Goal: Book appointment/travel/reservation

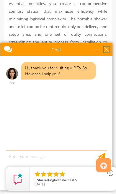
click at [108, 49] on div "close" at bounding box center [107, 49] width 6 height 6
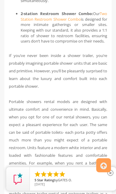
scroll to position [2683, 0]
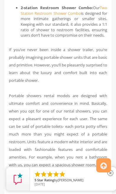
click at [66, 16] on link "Two Station Restroom Shower Combo" at bounding box center [64, 10] width 87 height 11
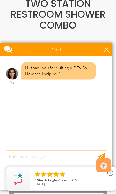
scroll to position [77, 0]
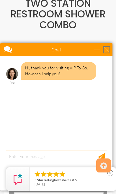
click at [104, 49] on div "close" at bounding box center [107, 50] width 6 height 6
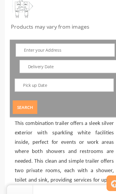
scroll to position [230, 0]
click at [68, 45] on input "text" at bounding box center [58, 45] width 89 height 12
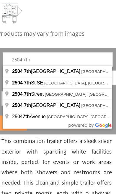
type input "[STREET_ADDRESS]"
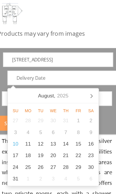
click at [81, 79] on icon at bounding box center [85, 77] width 9 height 9
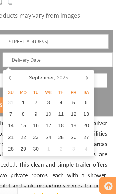
click at [85, 76] on icon at bounding box center [85, 77] width 1 height 3
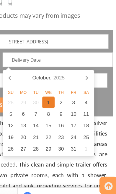
click at [50, 93] on div "1" at bounding box center [55, 97] width 10 height 9
type input "[DATE]"
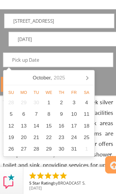
click at [77, 90] on icon at bounding box center [81, 94] width 9 height 9
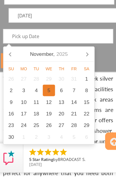
click at [45, 119] on div "5" at bounding box center [50, 123] width 10 height 9
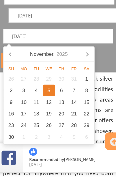
scroll to position [269, 0]
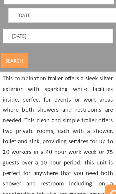
click at [16, 52] on button "Search" at bounding box center [23, 58] width 22 height 12
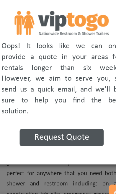
scroll to position [269, 0]
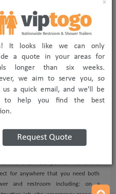
click at [105, 7] on button "×" at bounding box center [106, 10] width 3 height 6
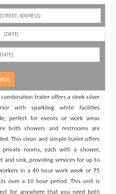
click at [33, 43] on input "[DATE]" at bounding box center [57, 44] width 89 height 12
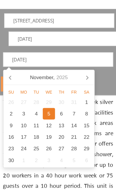
click at [77, 63] on icon at bounding box center [81, 62] width 9 height 9
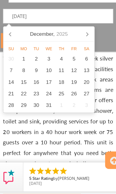
click at [77, 58] on icon at bounding box center [81, 62] width 9 height 9
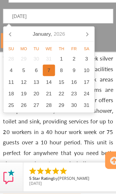
click at [45, 88] on div "7" at bounding box center [50, 92] width 10 height 9
type input "[DATE]"
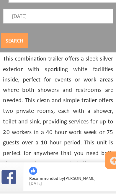
scroll to position [285, 0]
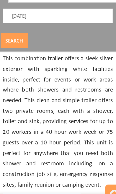
click at [15, 36] on button "Search" at bounding box center [23, 41] width 22 height 12
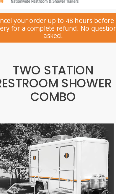
scroll to position [0, 0]
